Goal: Find contact information: Find contact information

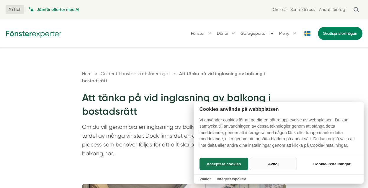
click at [267, 164] on button "Avböj" at bounding box center [273, 164] width 47 height 12
checkbox input "false"
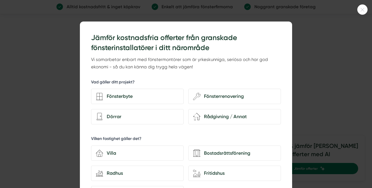
click at [363, 9] on icon at bounding box center [363, 10] width 4 height 4
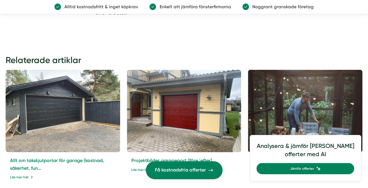
scroll to position [1658, 0]
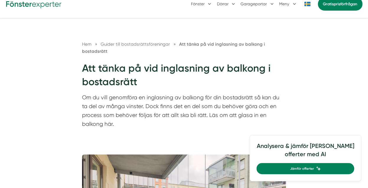
scroll to position [59, 0]
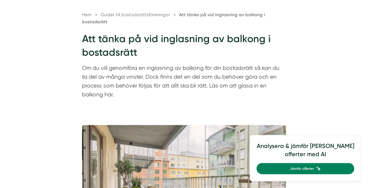
click at [136, 15] on span "Guider till bostadsrättsföreningar" at bounding box center [135, 14] width 69 height 5
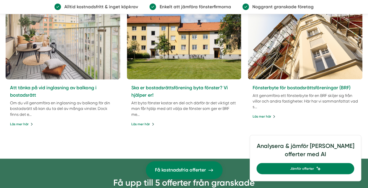
scroll to position [413, 0]
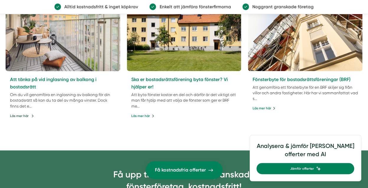
click at [23, 114] on link "Läs mer här" at bounding box center [22, 115] width 24 height 5
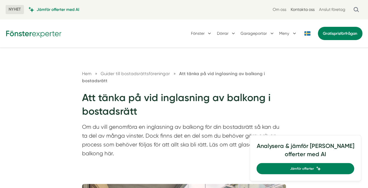
click at [307, 11] on link "Kontakta oss" at bounding box center [303, 10] width 24 height 6
